Goal: Complete application form

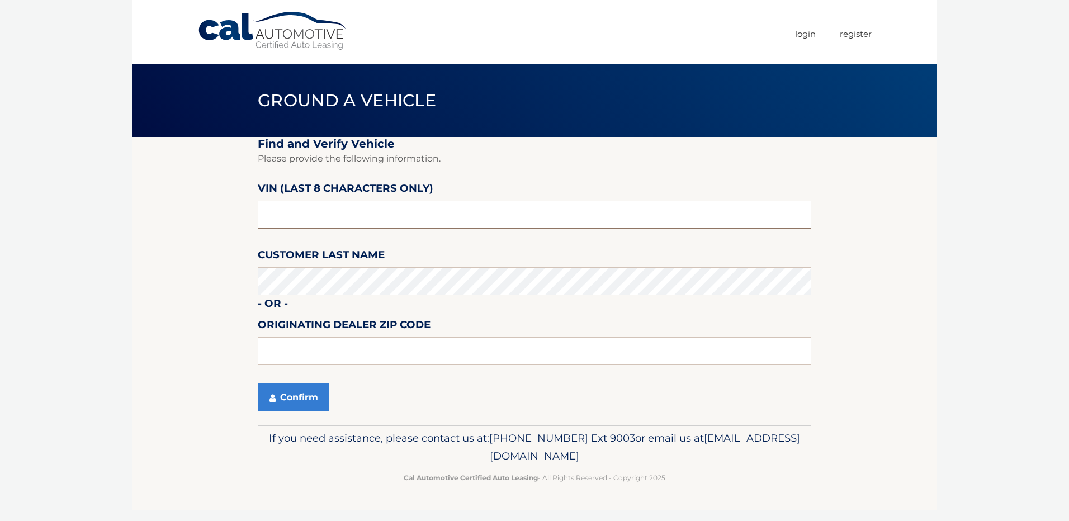
click at [322, 212] on input "text" at bounding box center [535, 215] width 554 height 28
type input "NT187010"
click at [378, 351] on input "text" at bounding box center [535, 351] width 554 height 28
type input "14075"
click at [305, 403] on button "Confirm" at bounding box center [294, 398] width 72 height 28
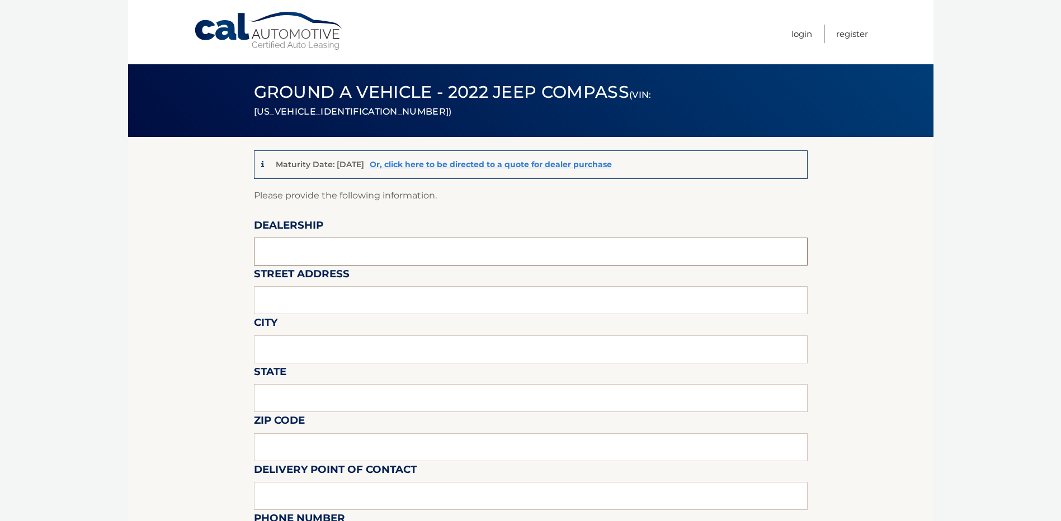
click at [432, 256] on input "text" at bounding box center [531, 252] width 554 height 28
click at [443, 258] on input "text" at bounding box center [531, 252] width 554 height 28
type input "Towne CDJR"
type input "5130 camp rd"
type input "hamburg"
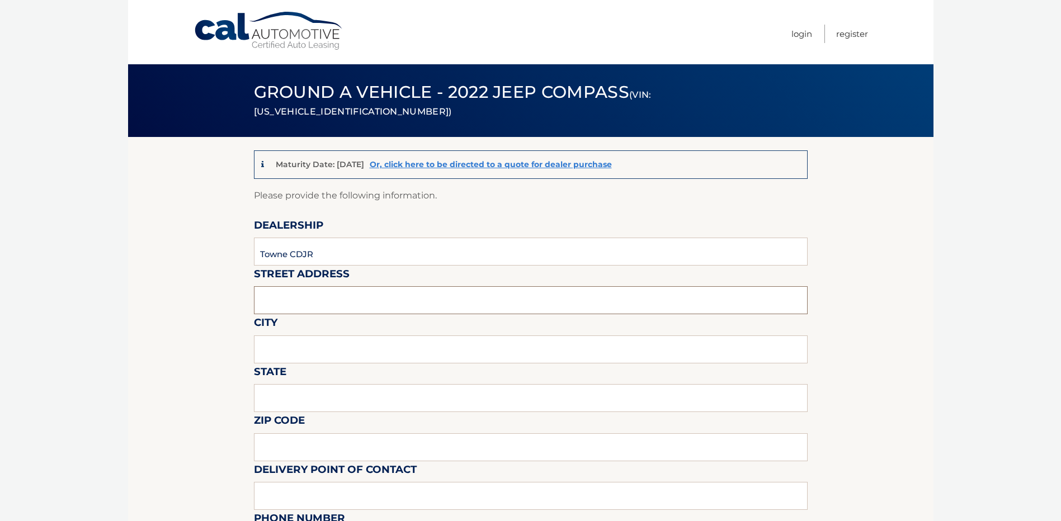
type input "ny"
type input "14075"
type input "towne"
type input "7166465200"
type input "Jbanaszak@towneauto.com"
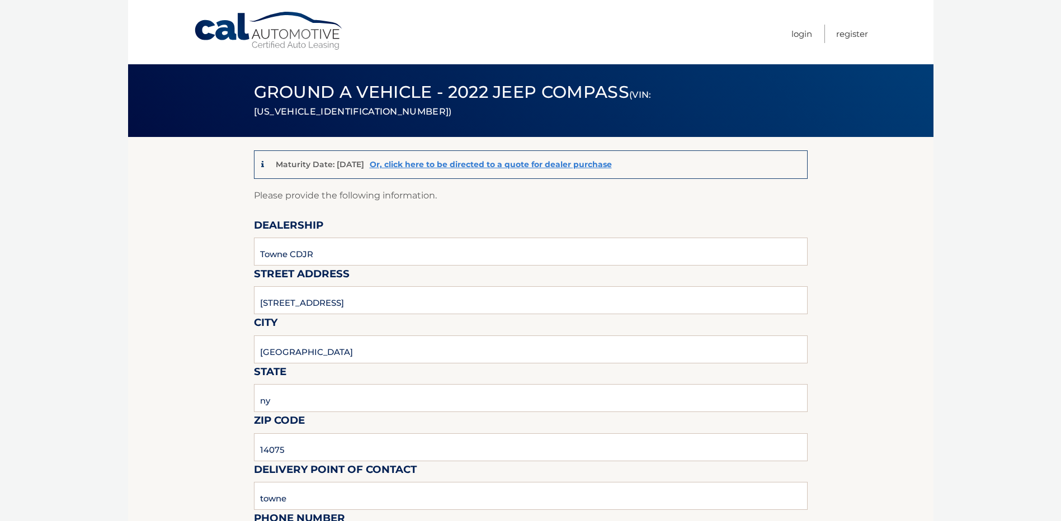
type input "Jim Banaszak"
type input "7166465200"
type input "jbanaszak@towneauto.com"
type input "SANDY FLYNN"
type input "n/a"
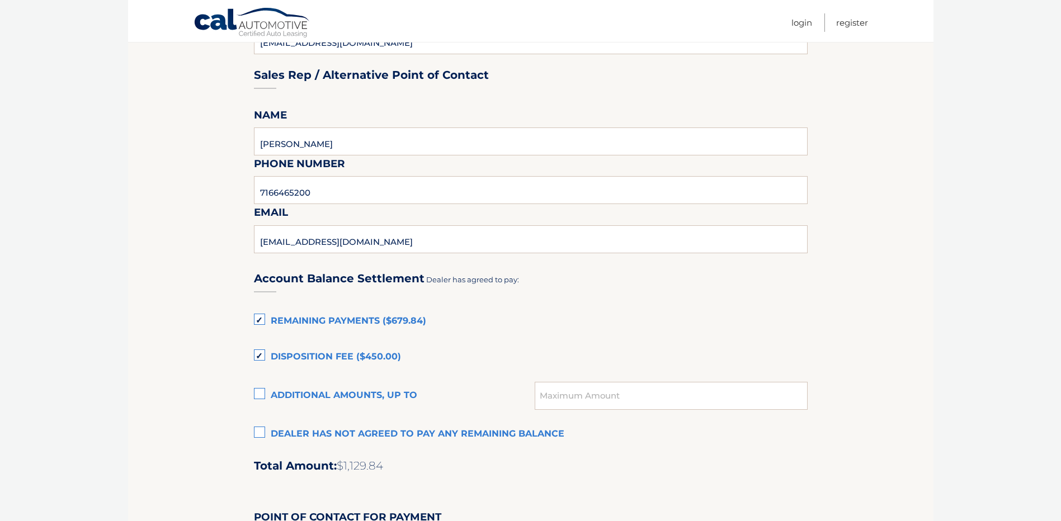
scroll to position [615, 0]
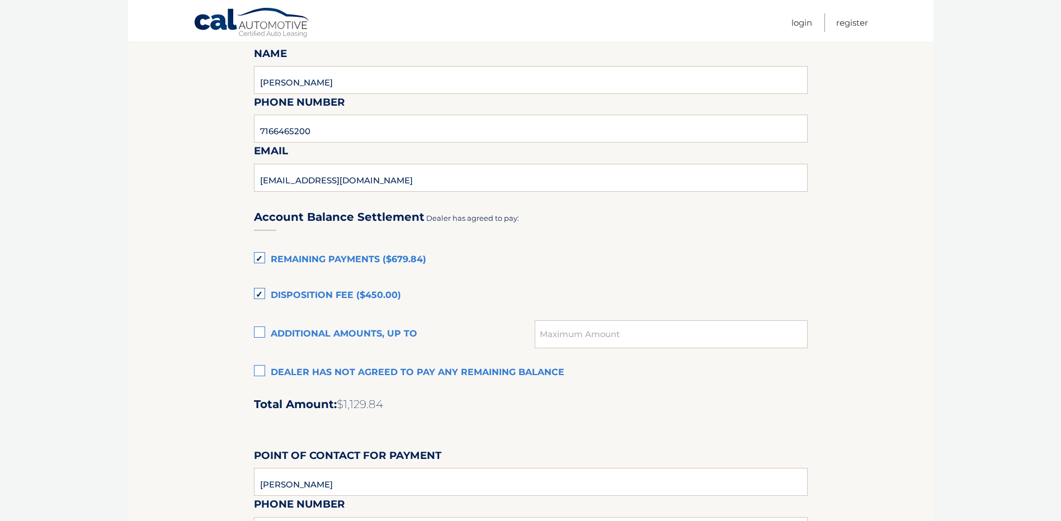
click at [259, 254] on label "Remaining Payments ($679.84)" at bounding box center [531, 260] width 554 height 22
click at [0, 0] on input "Remaining Payments ($679.84)" at bounding box center [0, 0] width 0 height 0
click at [258, 296] on label "Disposition Fee ($450.00)" at bounding box center [531, 296] width 554 height 22
click at [0, 0] on input "Disposition Fee ($450.00)" at bounding box center [0, 0] width 0 height 0
click at [262, 372] on label "Dealer has not agreed to pay any remaining balance" at bounding box center [531, 373] width 554 height 22
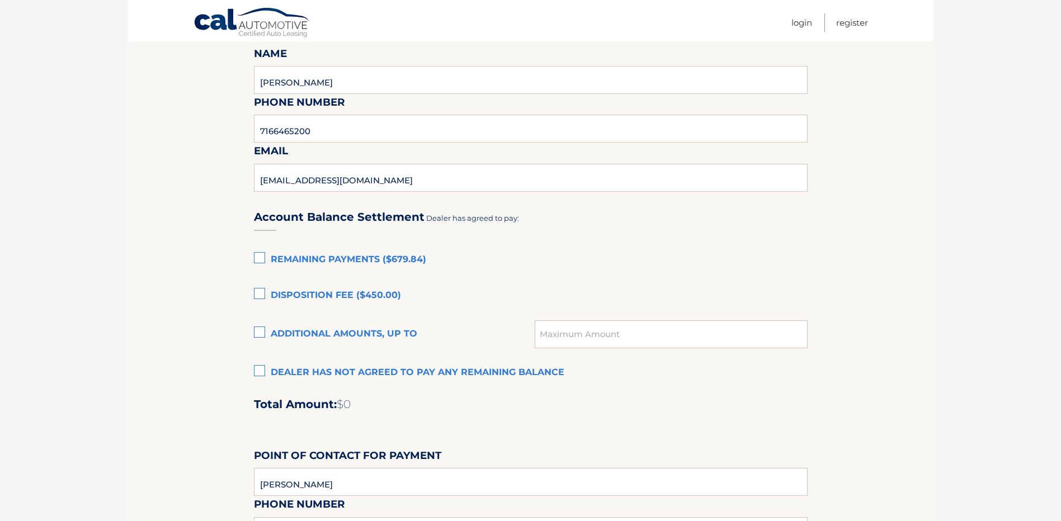
click at [0, 0] on input "Dealer has not agreed to pay any remaining balance" at bounding box center [0, 0] width 0 height 0
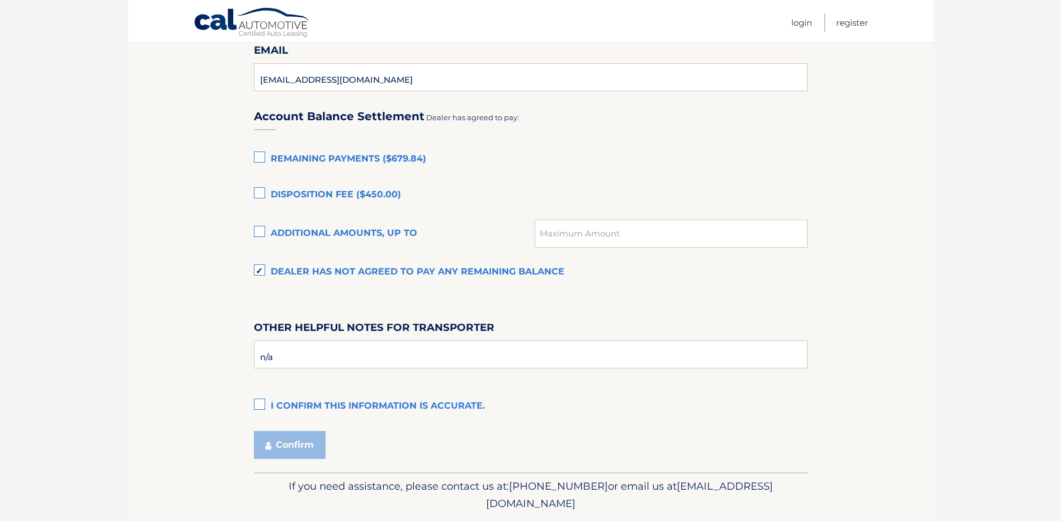
scroll to position [727, 0]
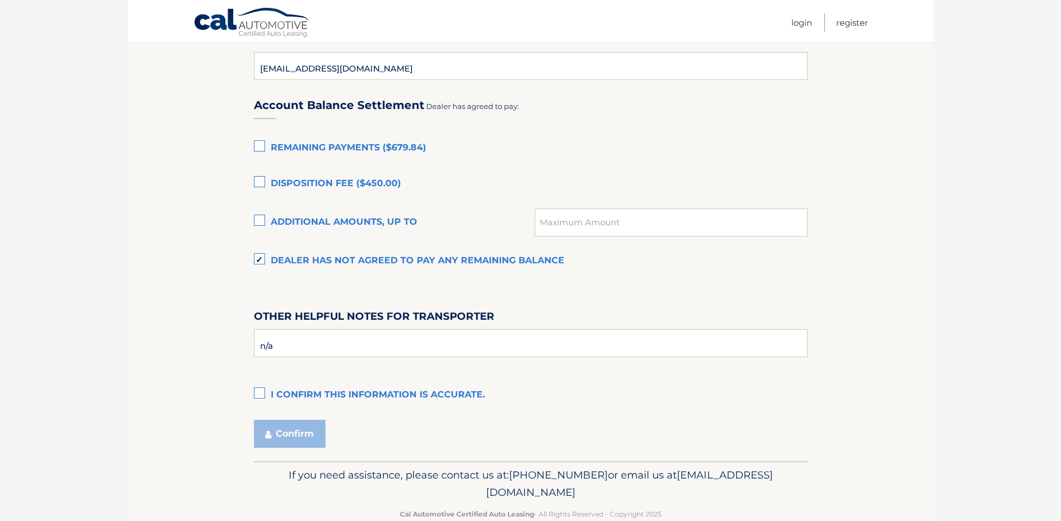
click at [262, 393] on label "I confirm this information is accurate." at bounding box center [531, 395] width 554 height 22
click at [0, 0] on input "I confirm this information is accurate." at bounding box center [0, 0] width 0 height 0
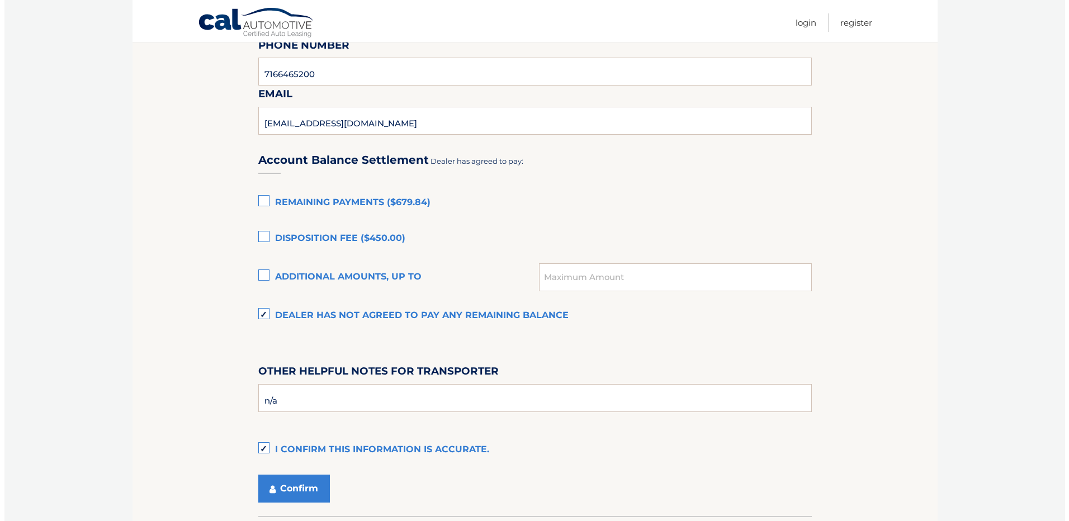
scroll to position [752, 0]
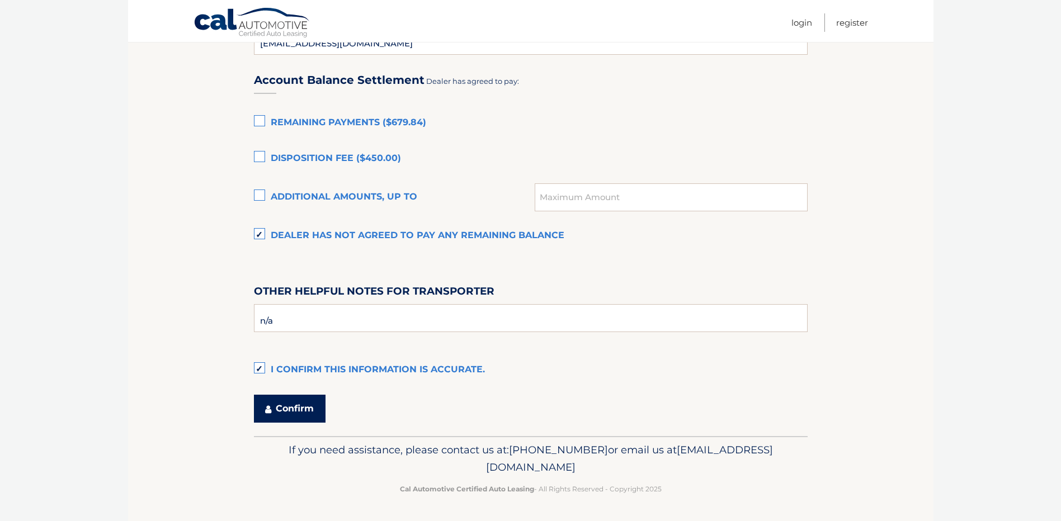
click at [307, 400] on button "Confirm" at bounding box center [290, 409] width 72 height 28
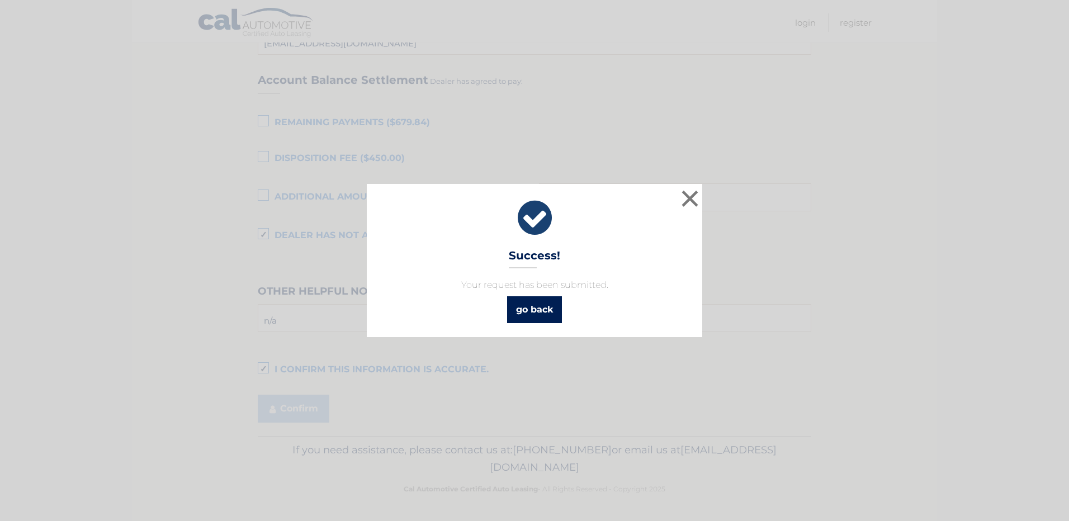
click at [537, 318] on link "go back" at bounding box center [534, 309] width 55 height 27
